Goal: Find specific page/section: Find specific page/section

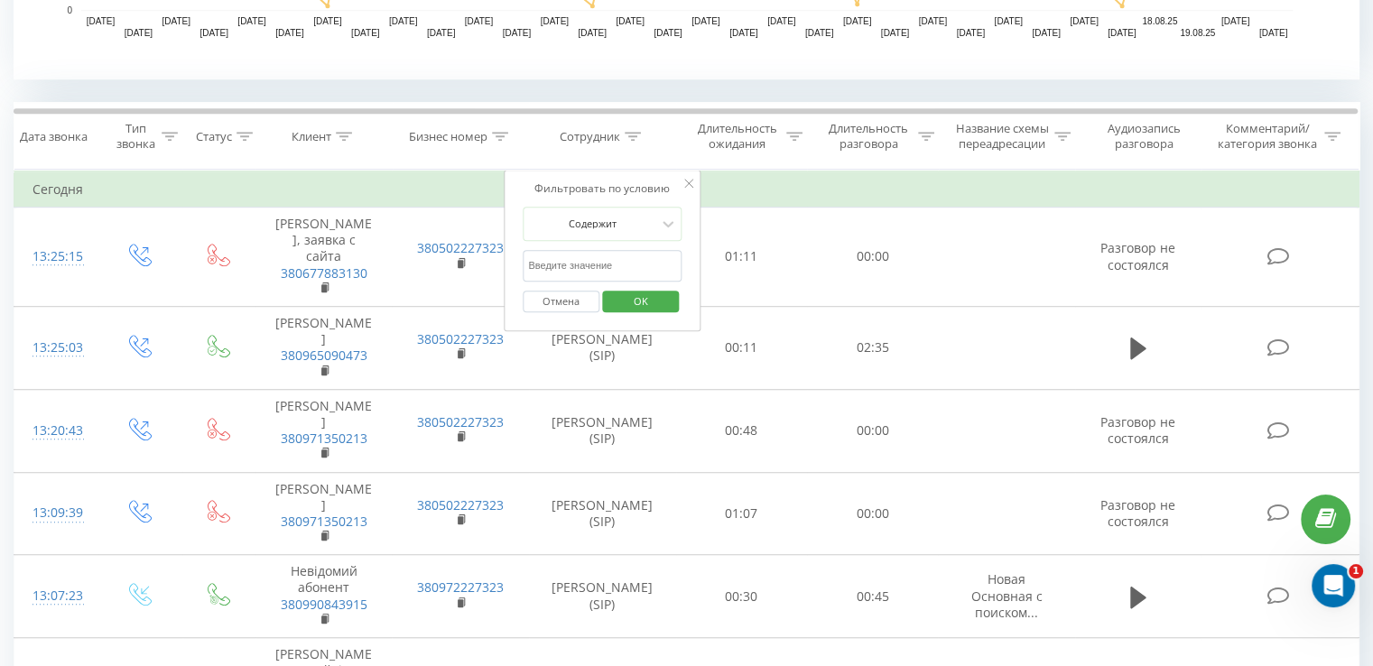
scroll to position [1174, 0]
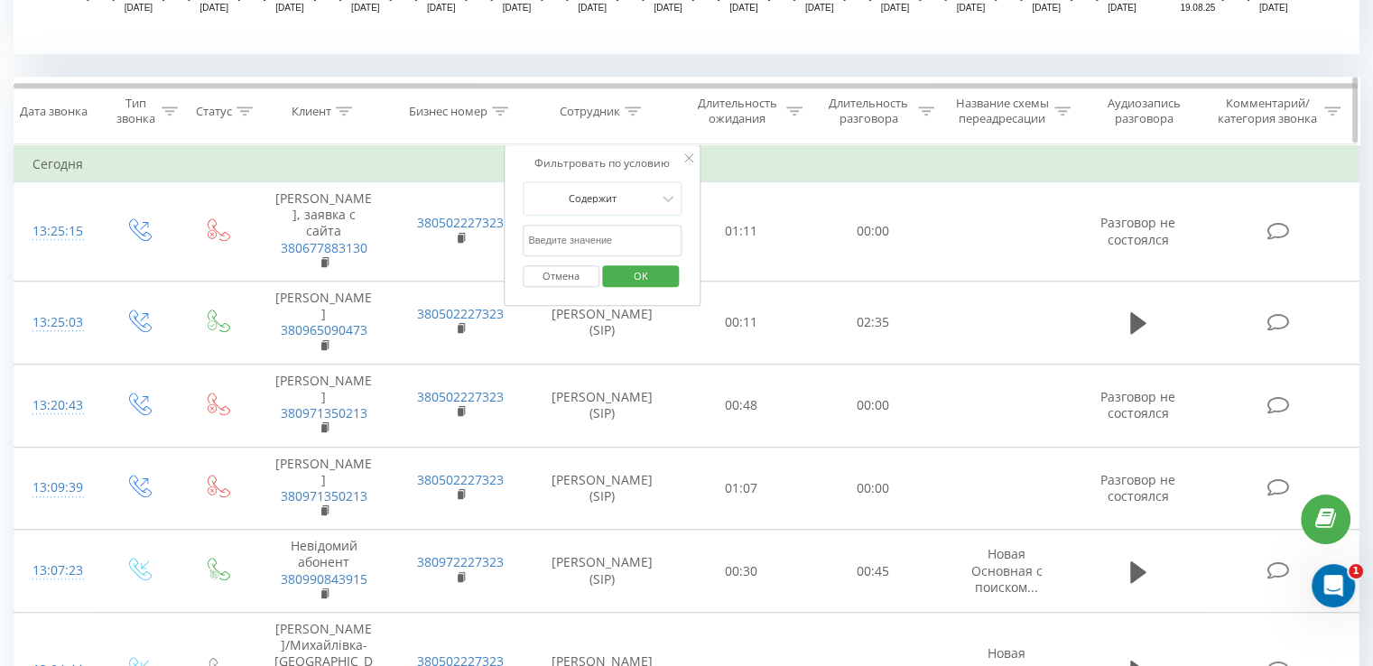
click at [275, 126] on th "Клиент" at bounding box center [324, 111] width 136 height 67
click at [686, 155] on icon at bounding box center [688, 157] width 9 height 9
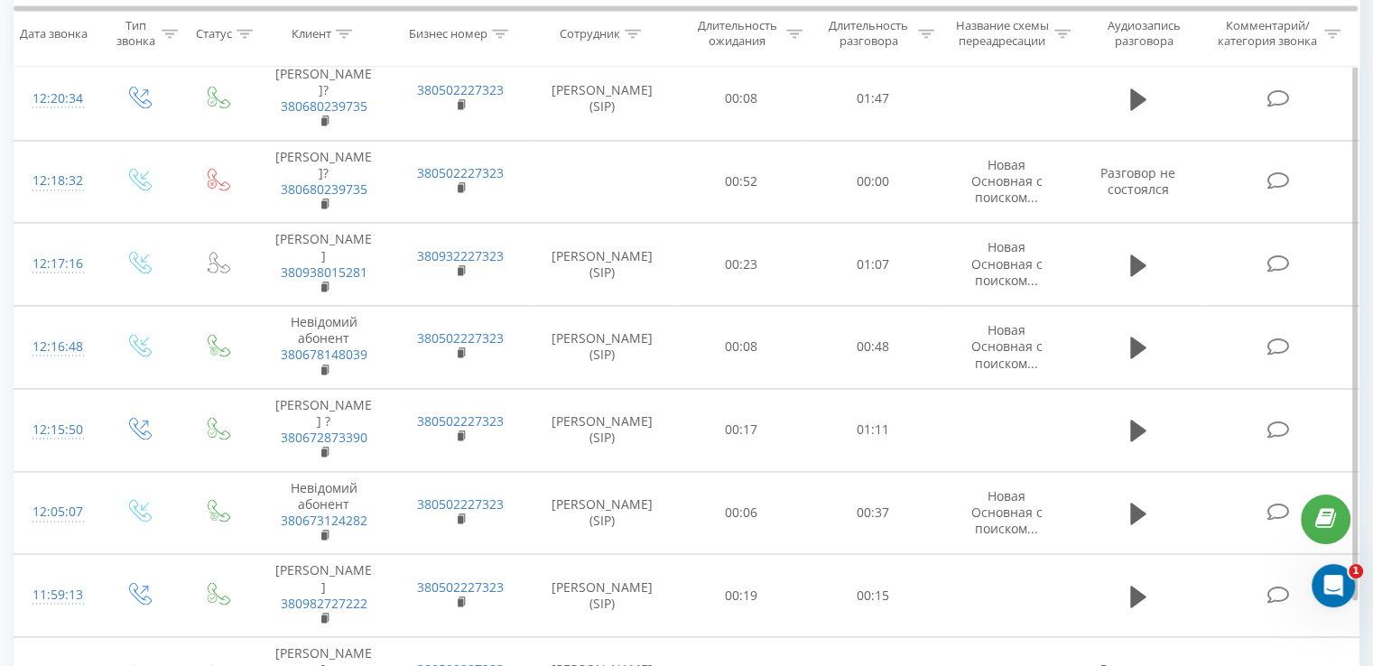
scroll to position [2711, 0]
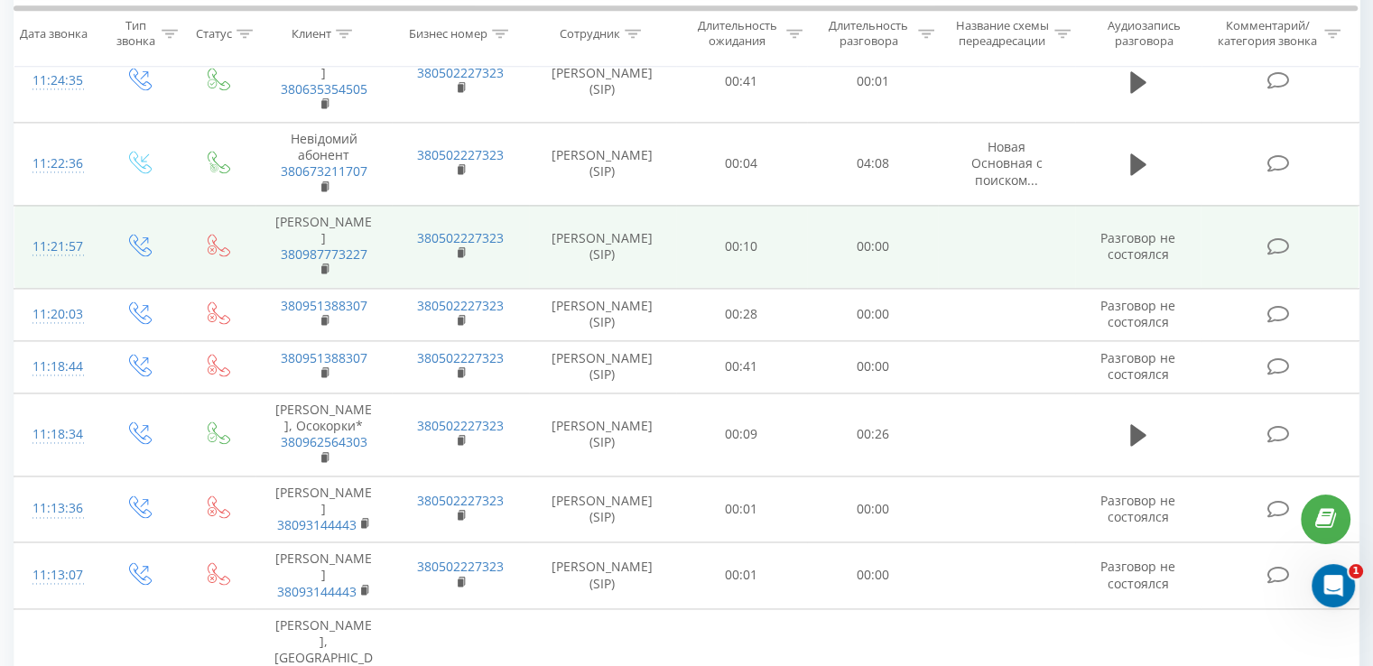
scroll to position [2620, 0]
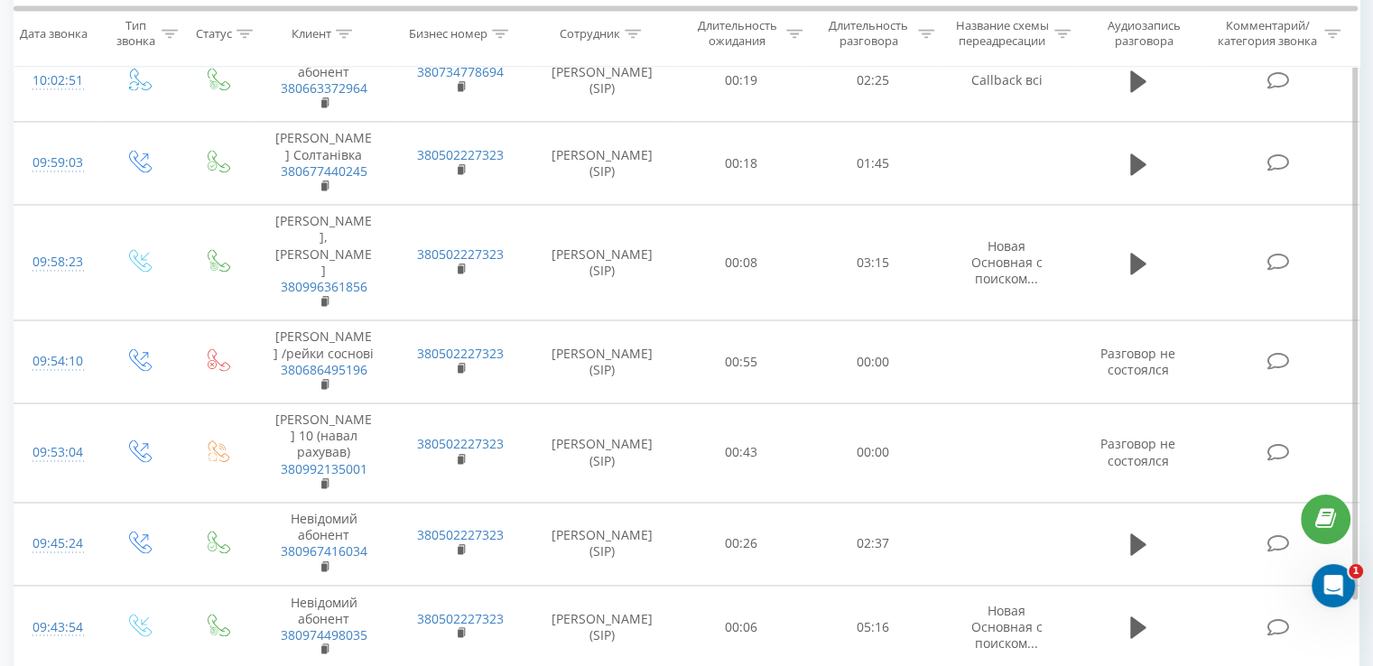
scroll to position [2857, 0]
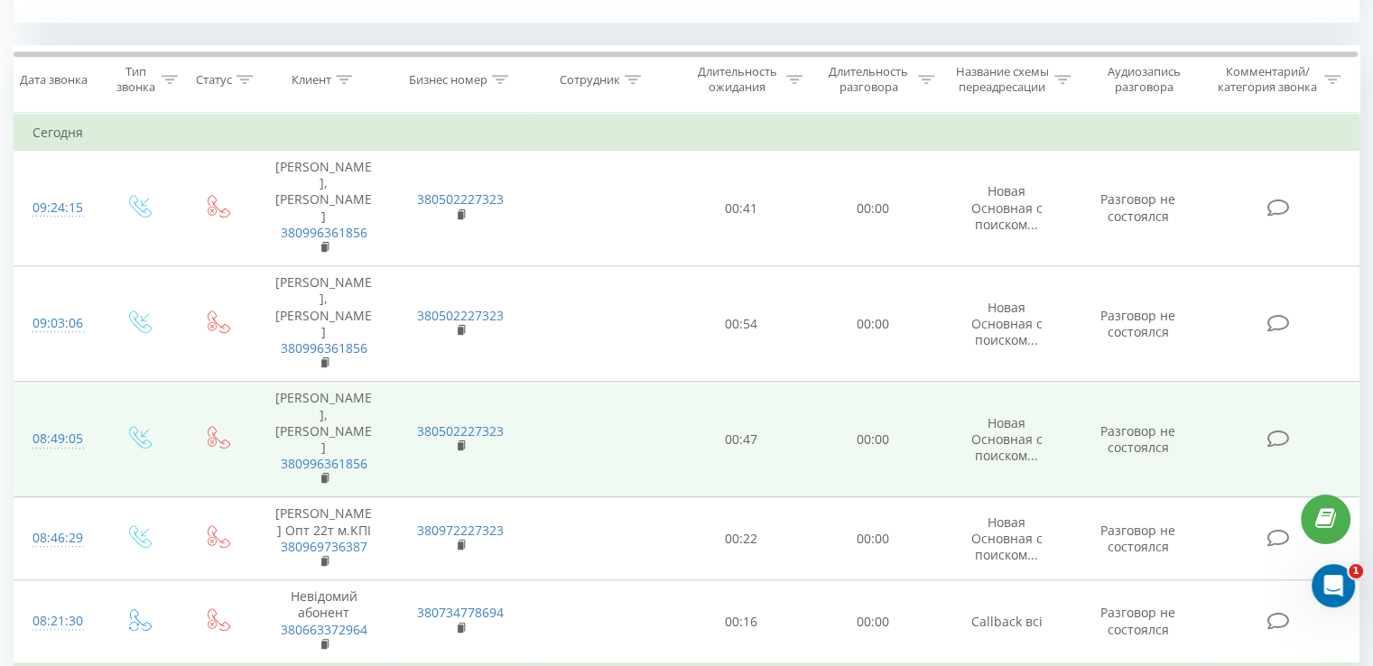
scroll to position [1204, 0]
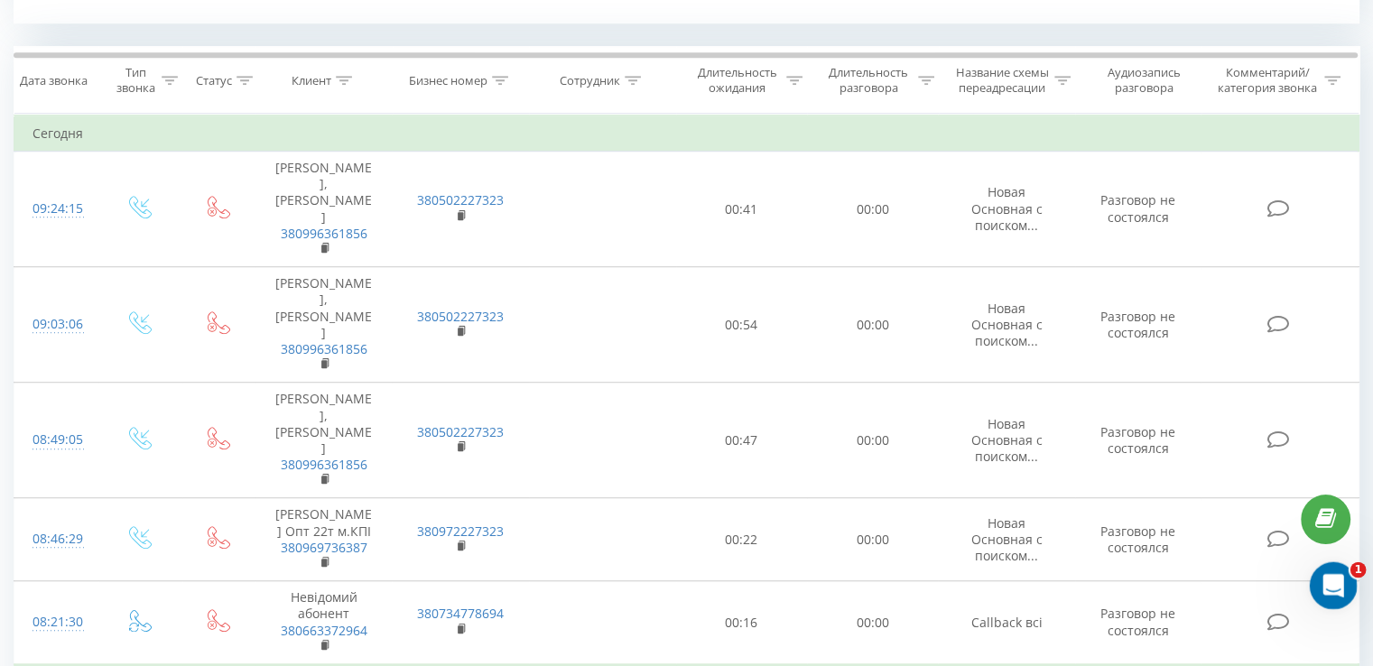
click at [1333, 579] on icon "Открыть службу сообщений Intercom" at bounding box center [1331, 584] width 30 height 30
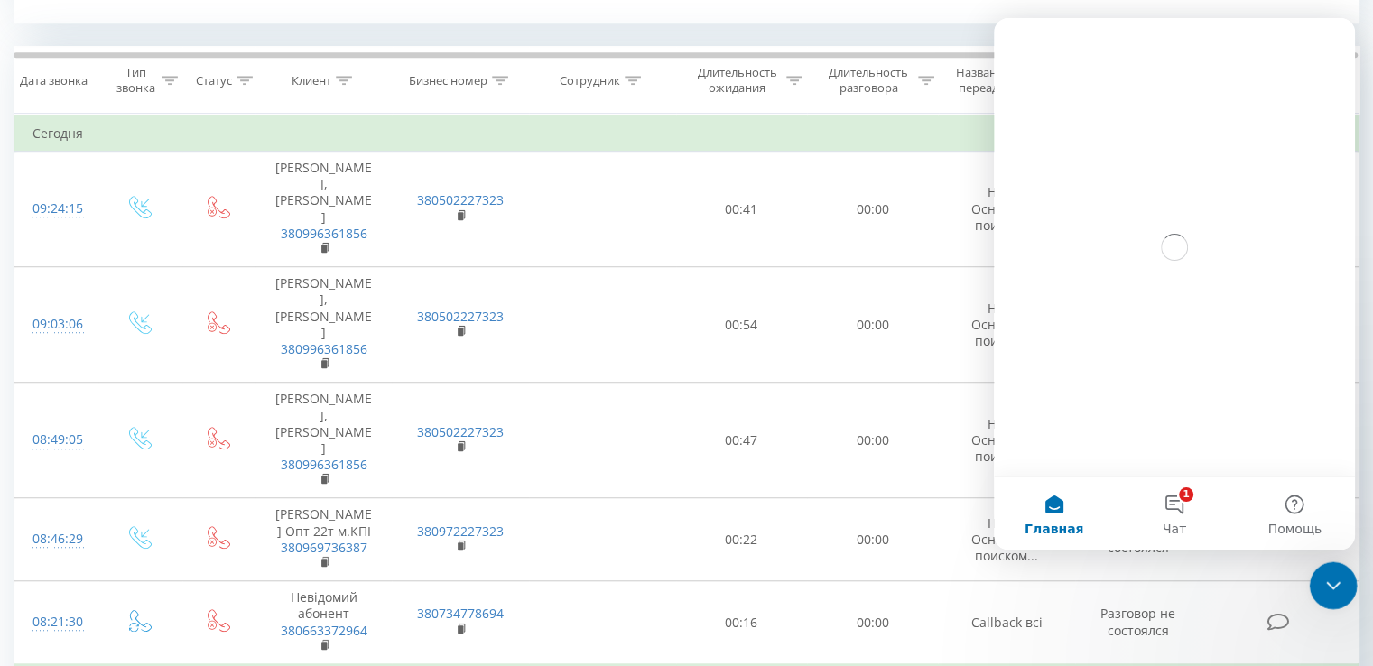
scroll to position [0, 0]
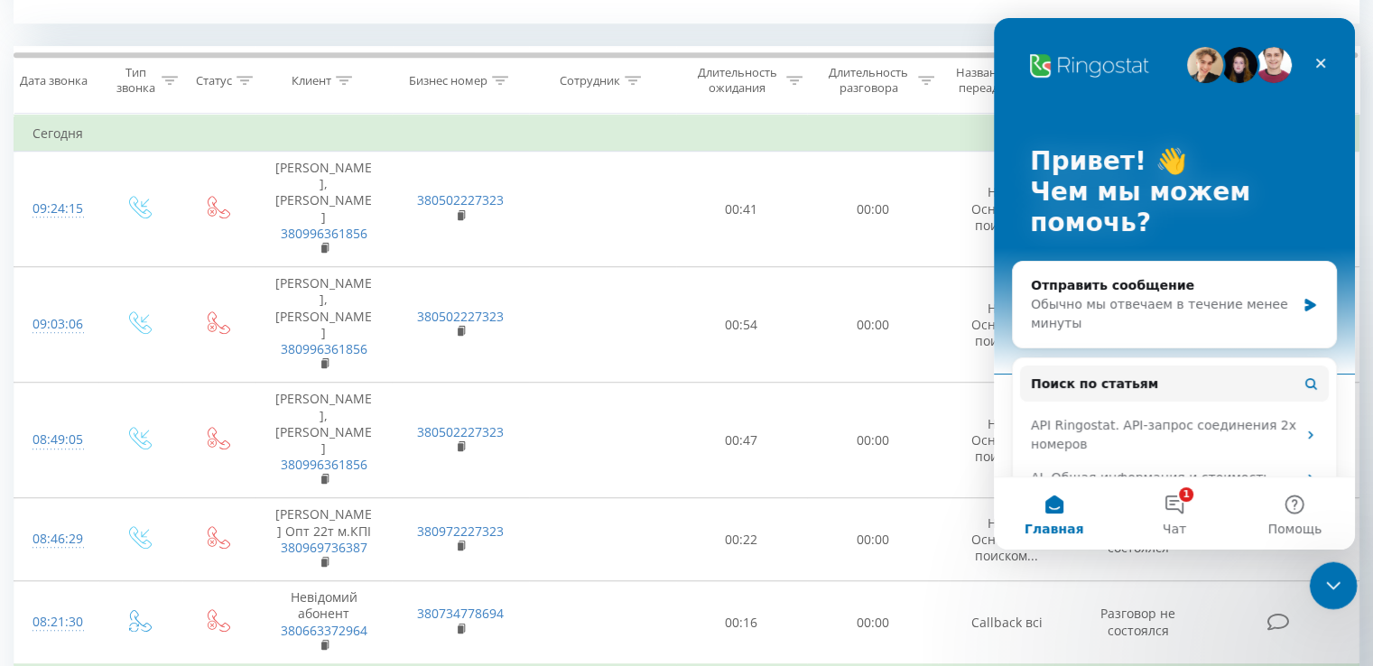
click at [1334, 591] on icon "Закрыть службу сообщений Intercom" at bounding box center [1331, 583] width 22 height 22
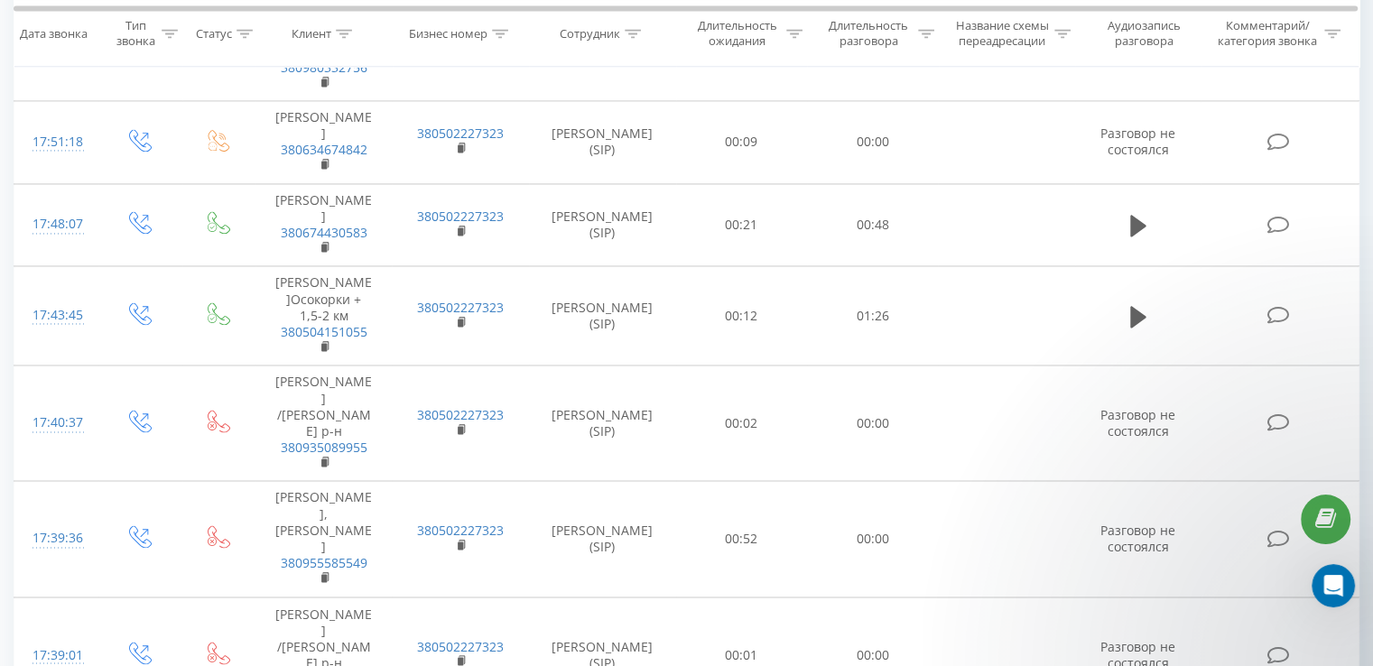
scroll to position [3024, 0]
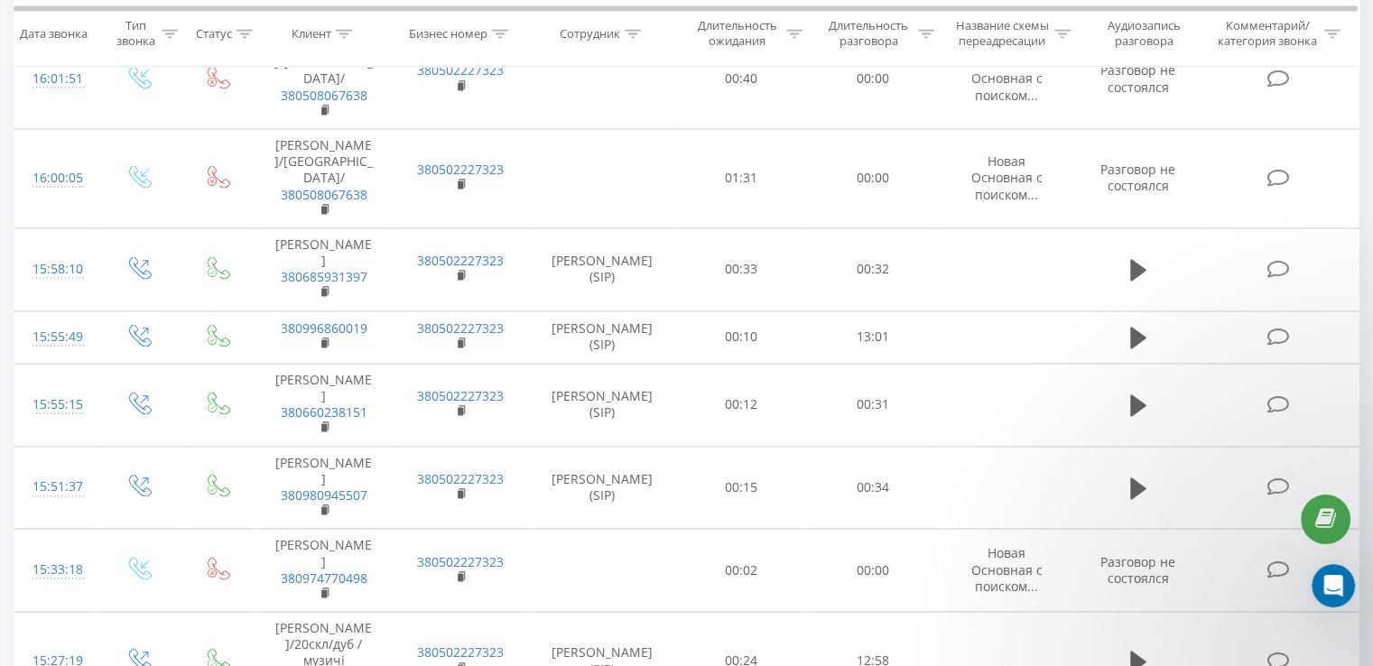
scroll to position [2744, 0]
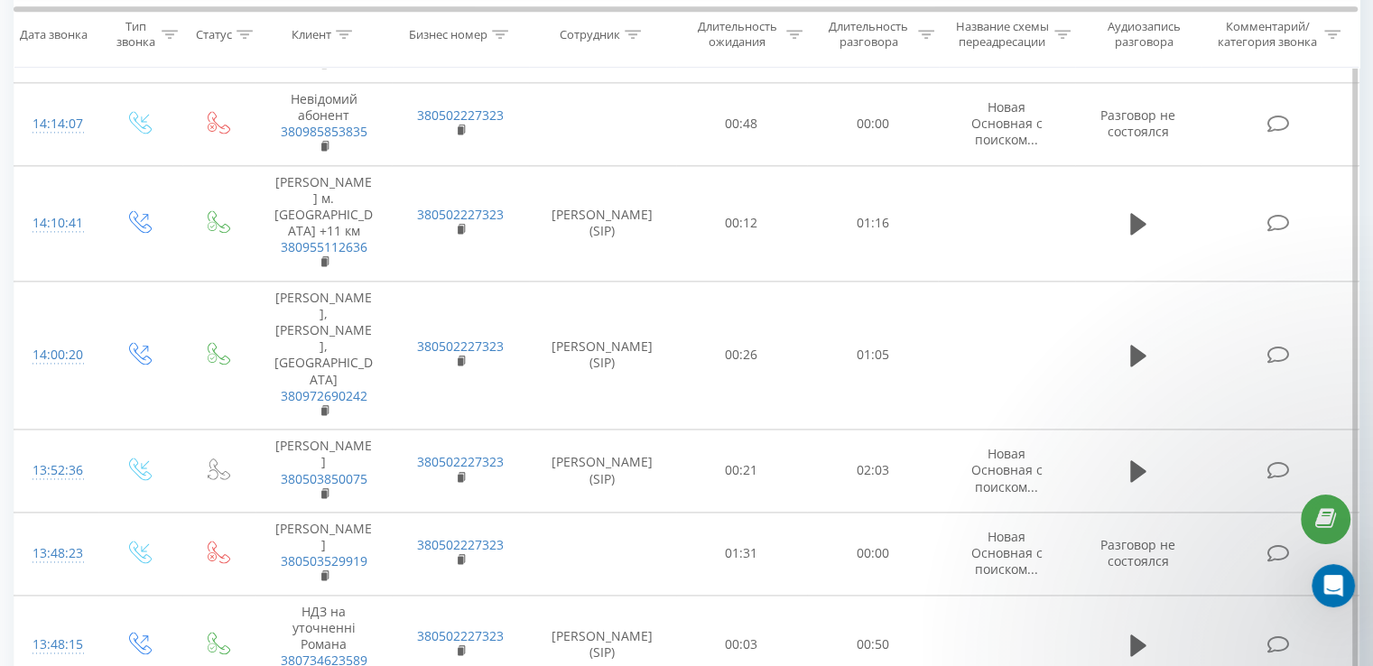
scroll to position [2875, 0]
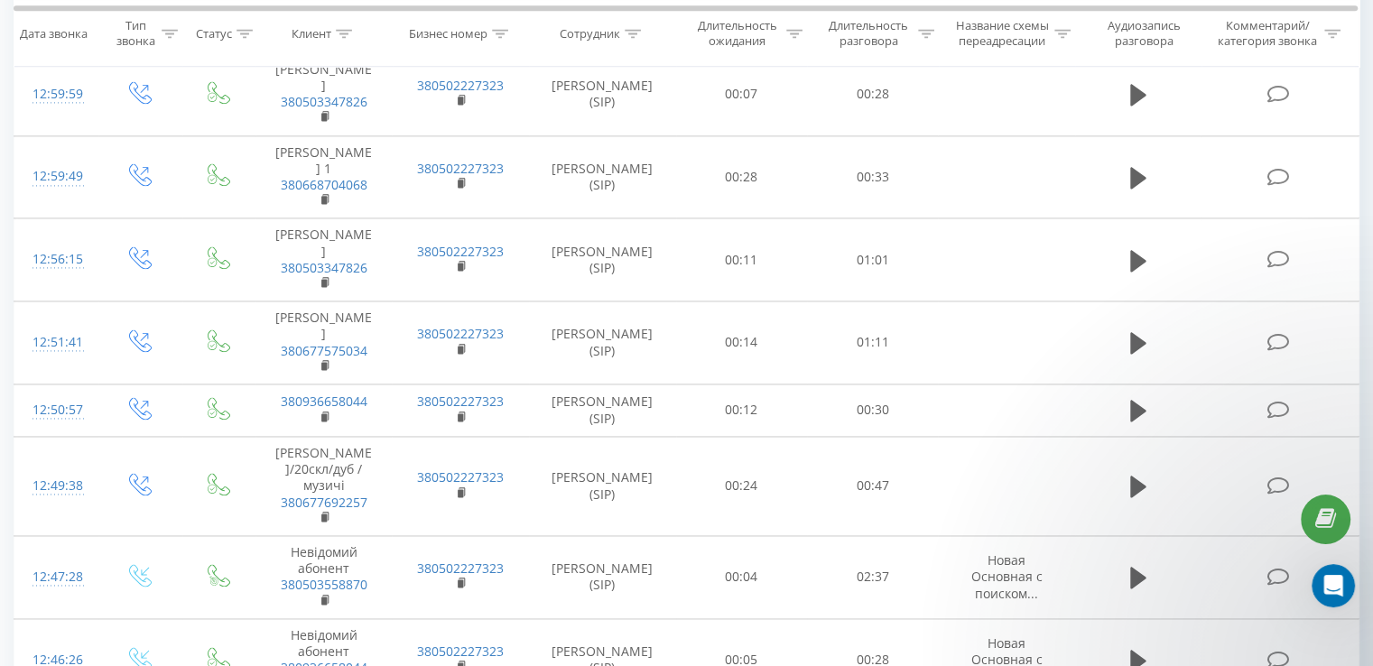
scroll to position [2779, 0]
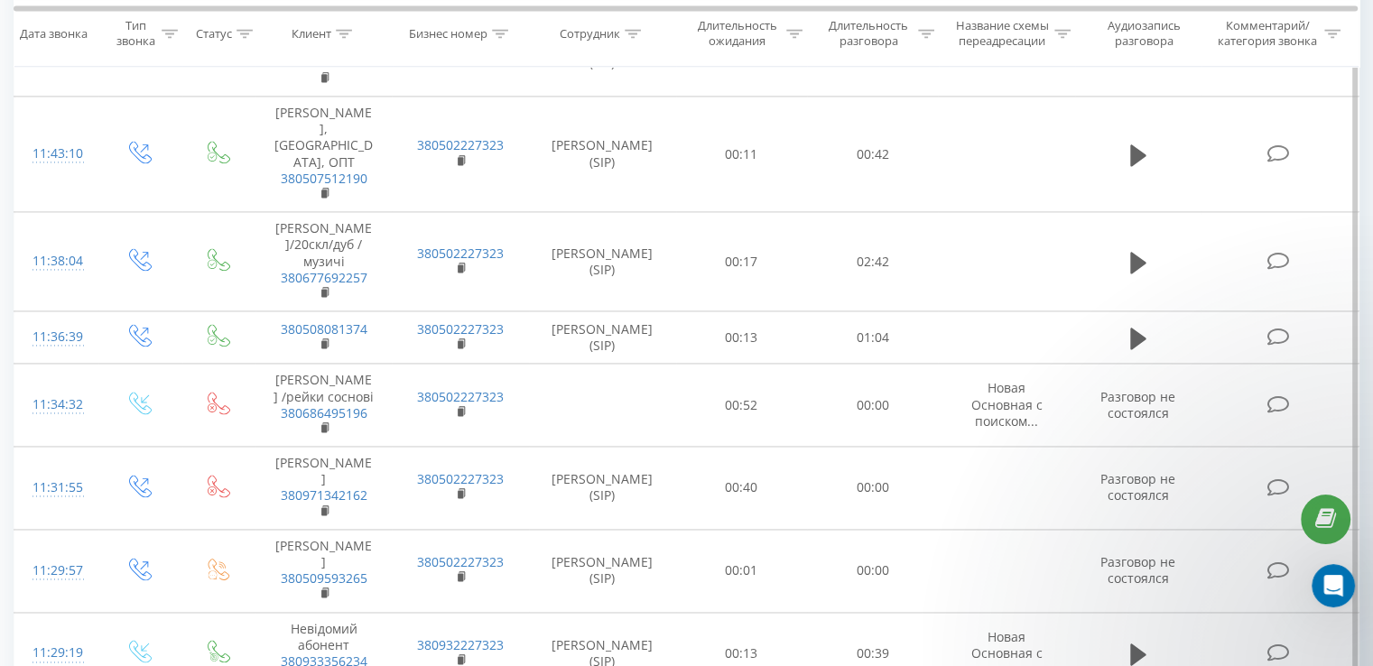
scroll to position [2794, 0]
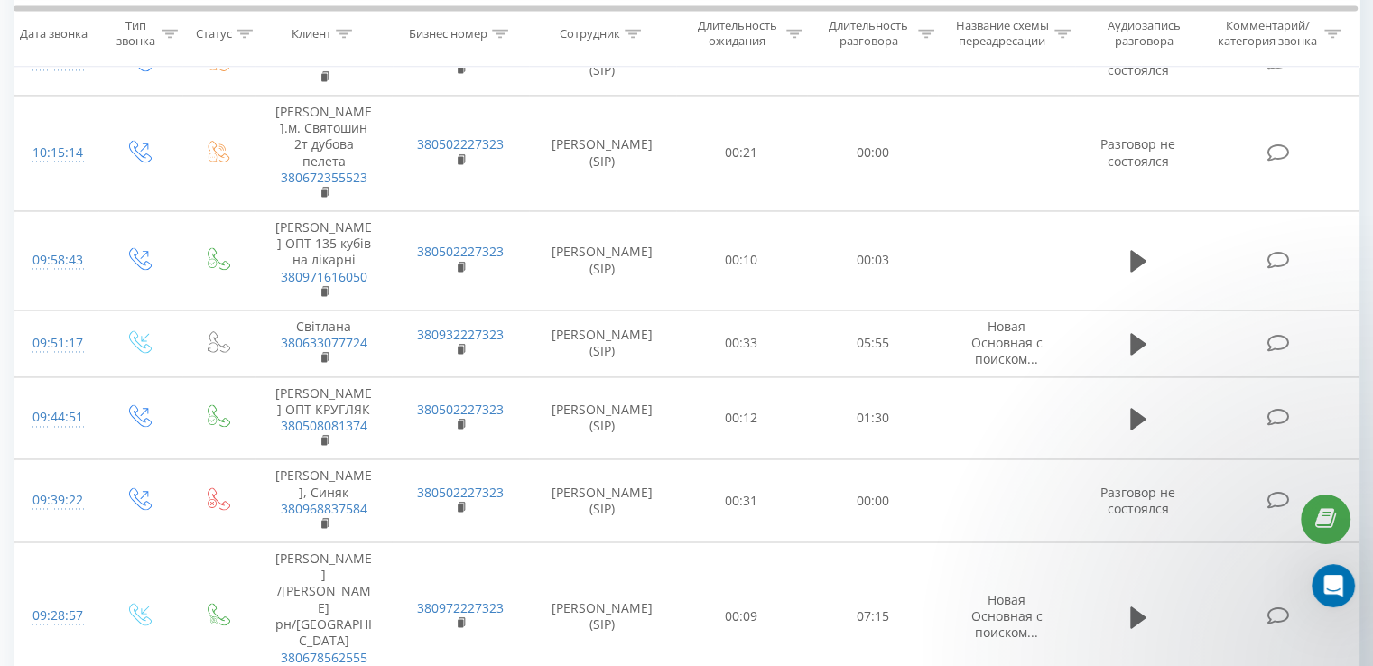
scroll to position [2791, 0]
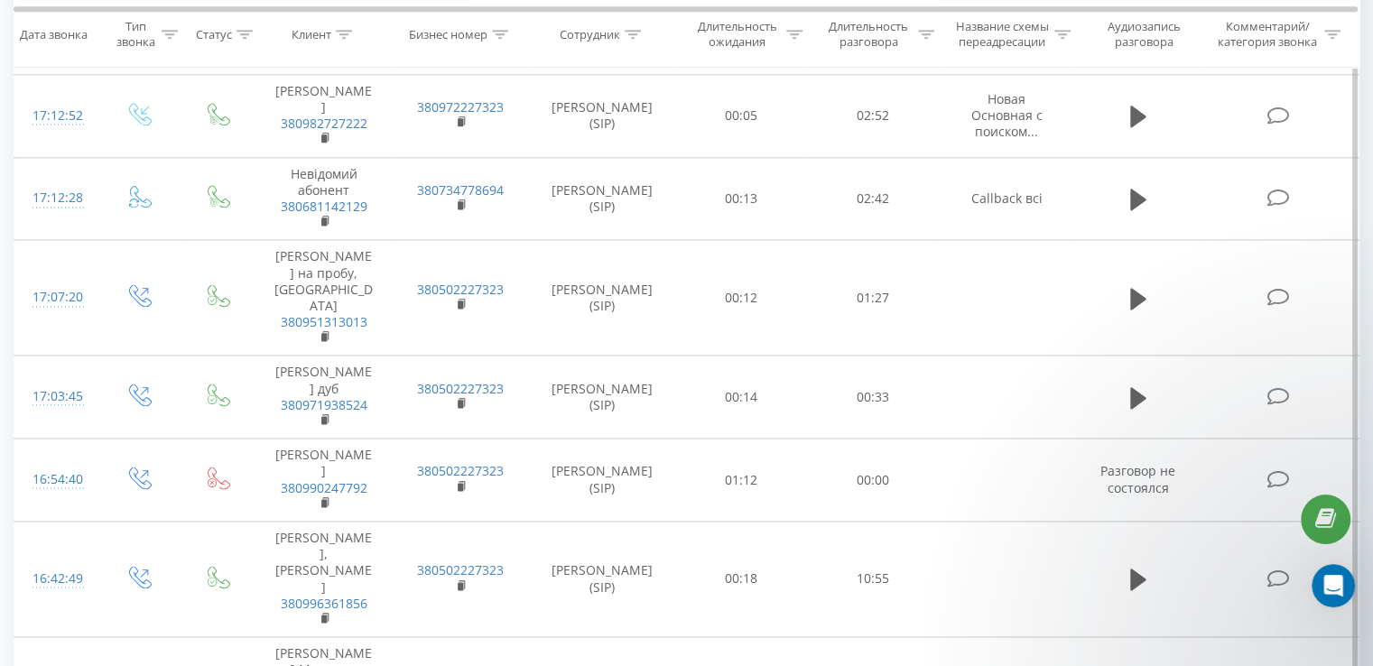
scroll to position [2728, 0]
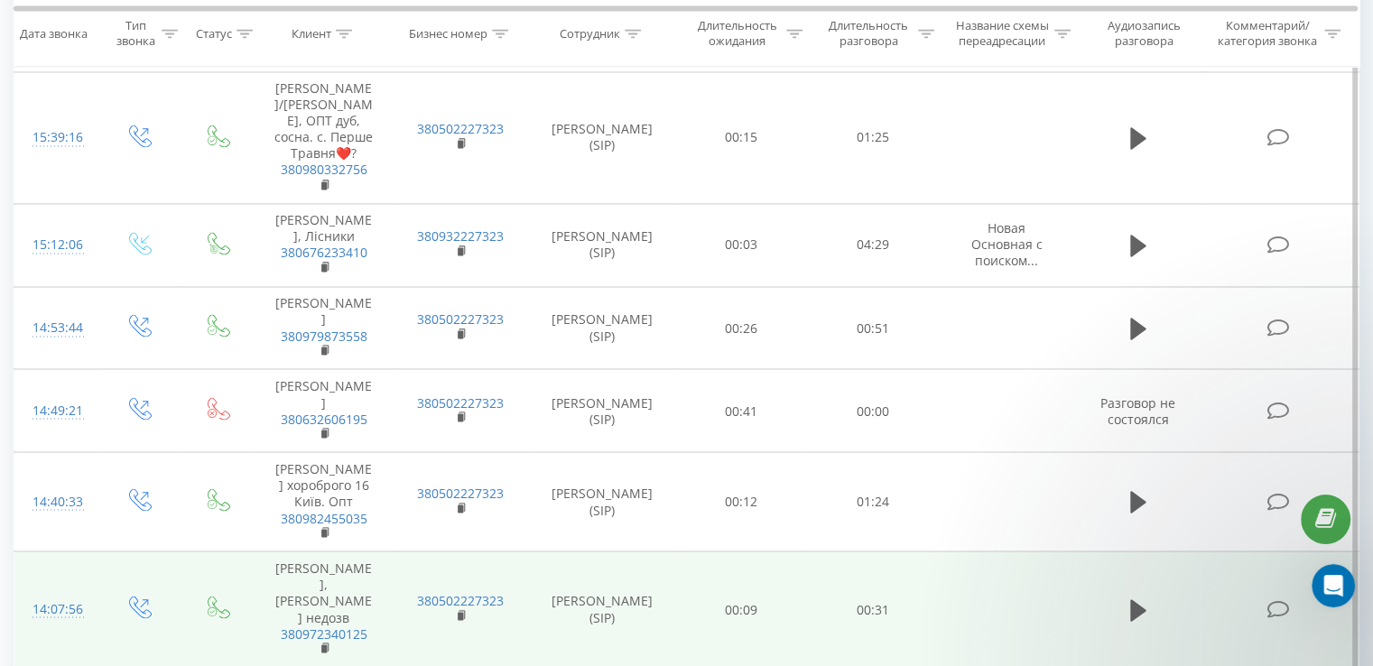
scroll to position [3185, 0]
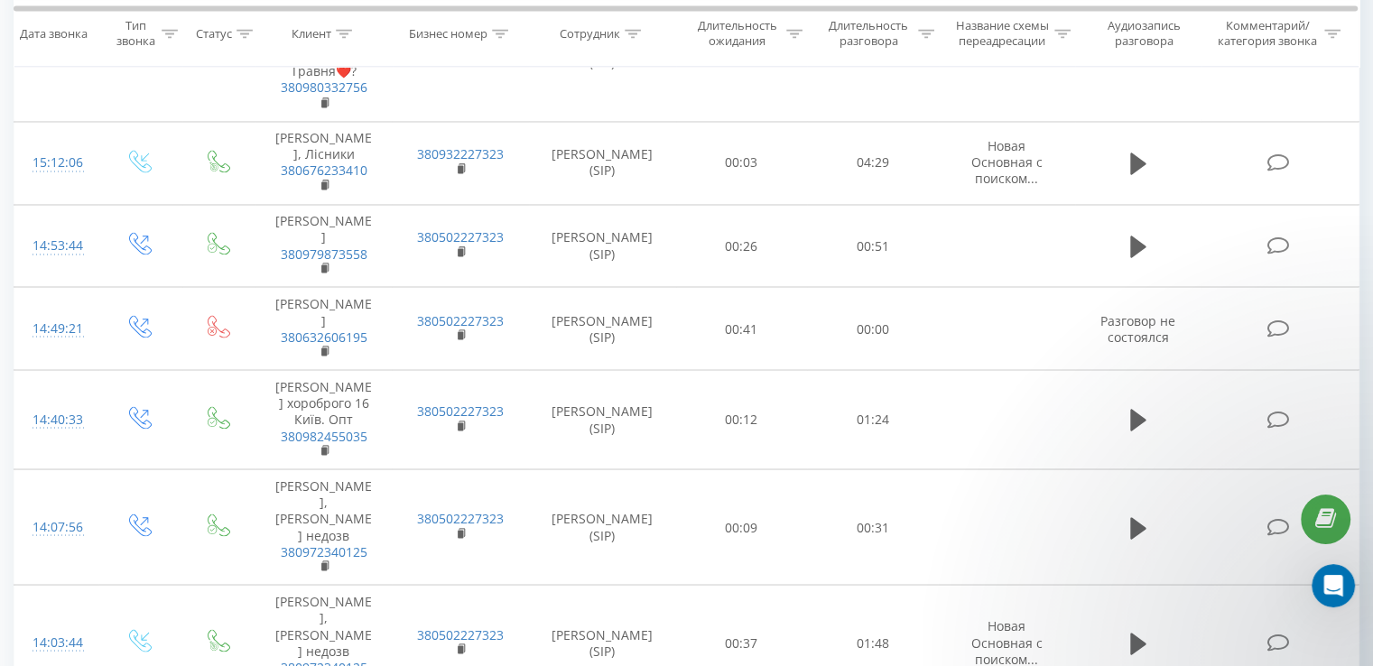
drag, startPoint x: 1173, startPoint y: 639, endPoint x: 1117, endPoint y: 597, distance: 70.2
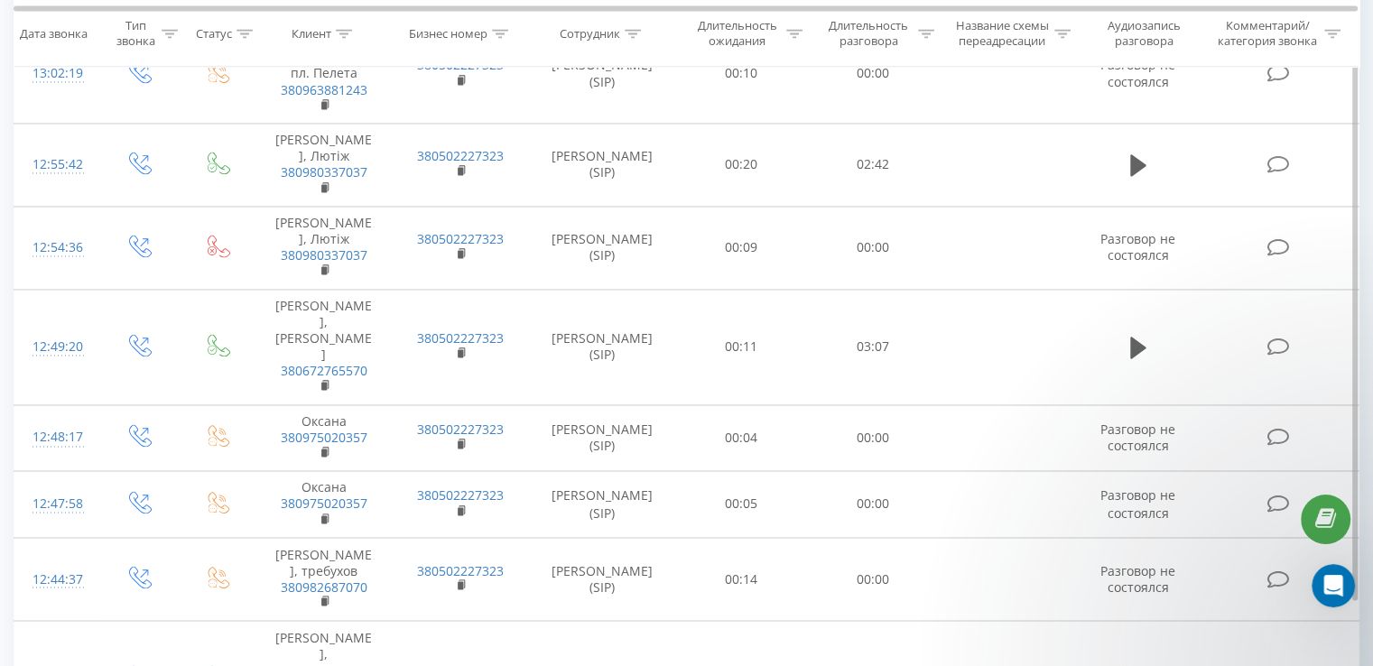
scroll to position [2922, 0]
